Goal: Communication & Community: Answer question/provide support

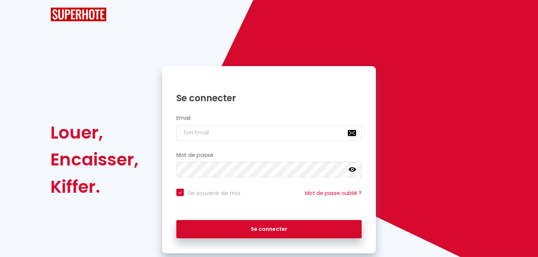
checkbox input "true"
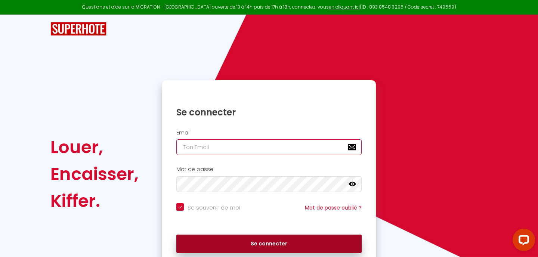
type input "[EMAIL_ADDRESS][DOMAIN_NAME]"
click at [239, 243] on button "Se connecter" at bounding box center [268, 244] width 185 height 19
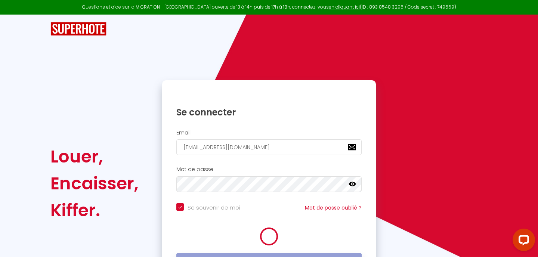
checkbox input "true"
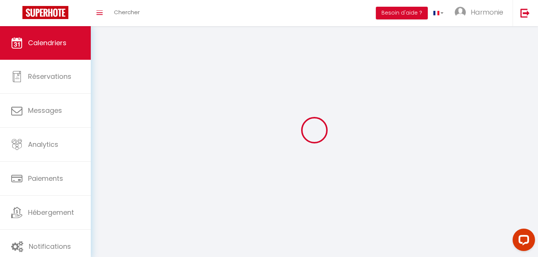
select select
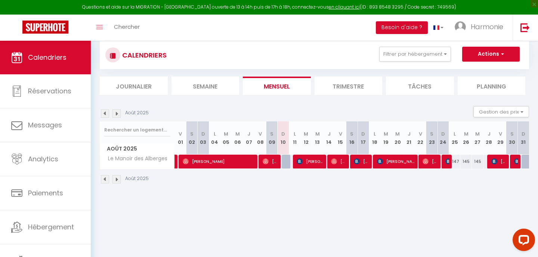
scroll to position [19, 0]
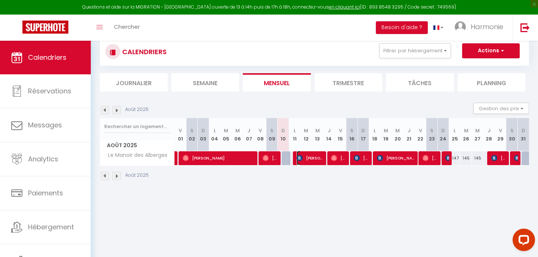
click at [311, 161] on span "[PERSON_NAME]" at bounding box center [310, 158] width 27 height 14
select select "OK"
select select "0"
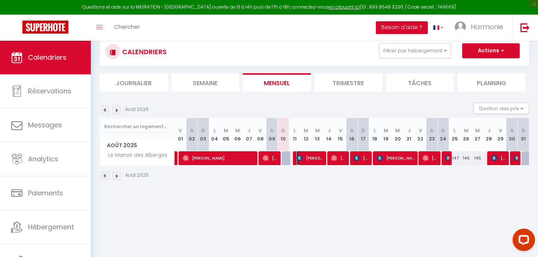
select select "1"
select select
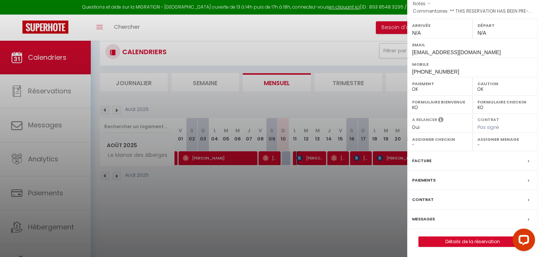
scroll to position [103, 0]
click at [429, 219] on label "Messages" at bounding box center [423, 218] width 23 height 8
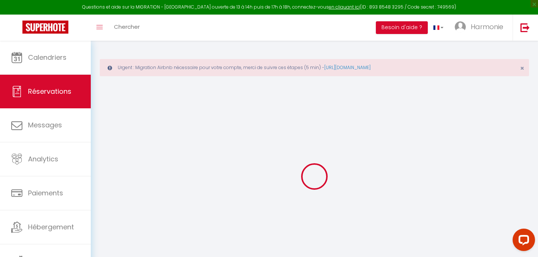
select select
checkbox input "false"
select select
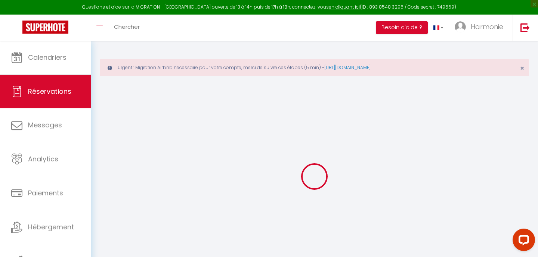
checkbox input "false"
type textarea "** THIS RESERVATION HAS BEEN PRE-PAID ** You have a booker that would like free…"
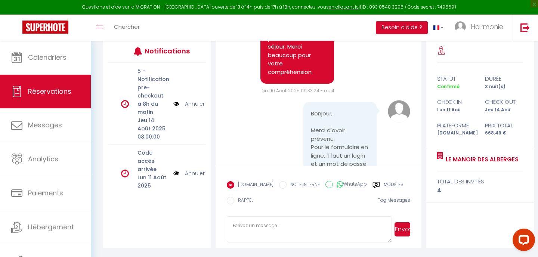
scroll to position [719, 0]
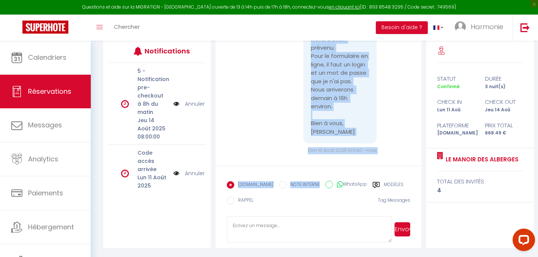
scroll to position [822, 0]
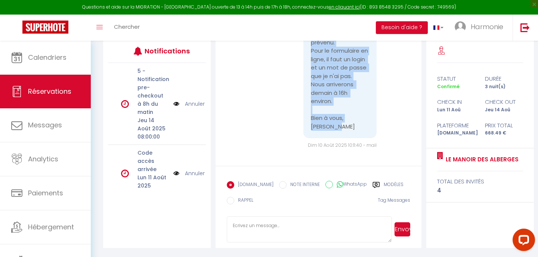
drag, startPoint x: 311, startPoint y: 49, endPoint x: 348, endPoint y: 129, distance: 87.3
click at [348, 129] on pre "Bonjour, Merci d'avoir prévenu. Pour le formulaire en ligne, il faut un login e…" at bounding box center [340, 72] width 58 height 118
copy pre "Bonjour, Merci d'avoir prévenu. Pour le formulaire en ligne, il faut un login e…"
click at [251, 228] on textarea at bounding box center [309, 229] width 165 height 26
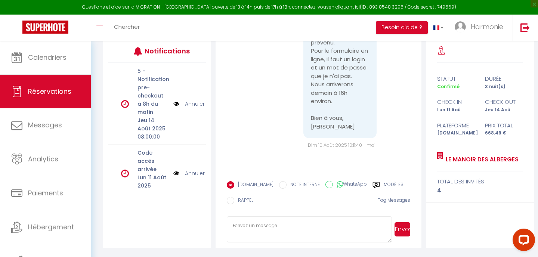
paste textarea "Merci pour votre compréhension. Ne vous préoccupez pas du formulaire, ce n’est …"
drag, startPoint x: 327, startPoint y: 222, endPoint x: 352, endPoint y: 221, distance: 25.4
click at [352, 221] on textarea "Merci pour votre compréhension. Ne vous préoccupez pas du formulaire, ce n’est …" at bounding box center [309, 229] width 165 height 26
paste textarea "embêt"
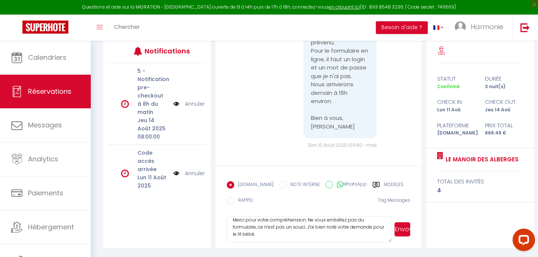
click at [362, 221] on textarea "Merci pour votre compréhension. Ne vous embêtez pas du formulaire, ce n’est pas…" at bounding box center [309, 229] width 165 height 26
click at [309, 229] on textarea "Merci pour votre compréhension. Ne vous embêtez pas pour le formulaire, ce n’es…" at bounding box center [309, 229] width 165 height 26
type textarea "Merci pour votre compréhension. Ne vous embêtez pas pour le formulaire, ce n’es…"
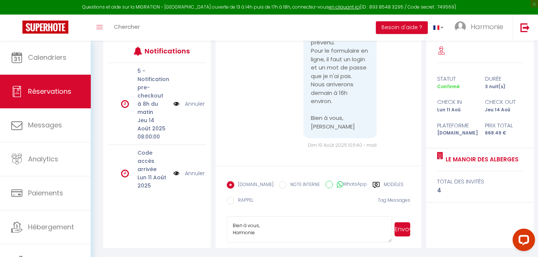
click at [404, 230] on button "Envoyer" at bounding box center [403, 229] width 16 height 14
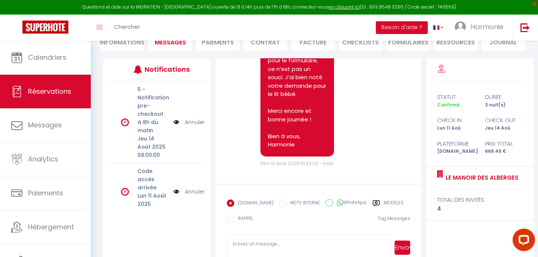
scroll to position [973, 0]
